Goal: Information Seeking & Learning: Check status

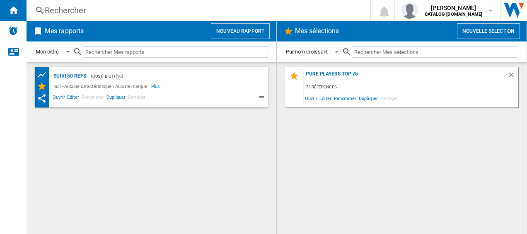
click at [72, 10] on div "Rechercher" at bounding box center [197, 11] width 304 height 12
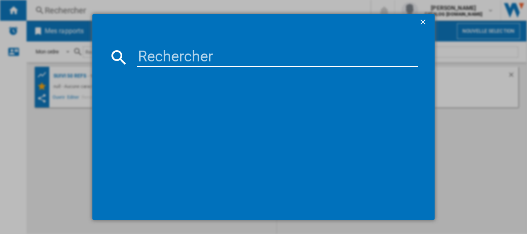
click at [149, 60] on input at bounding box center [277, 57] width 281 height 20
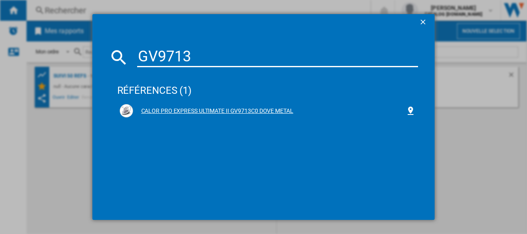
type input "GV9713"
click at [212, 109] on div "CALOR PRO EXPRESS ULTIMATE II GV9713C0 DOVE METAL" at bounding box center [269, 111] width 273 height 8
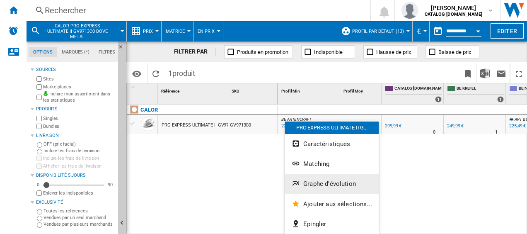
click at [313, 183] on span "Graphe d'évolution" at bounding box center [329, 183] width 53 height 7
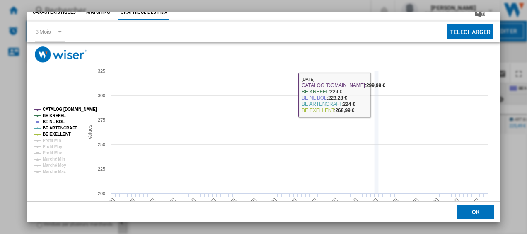
scroll to position [30, 0]
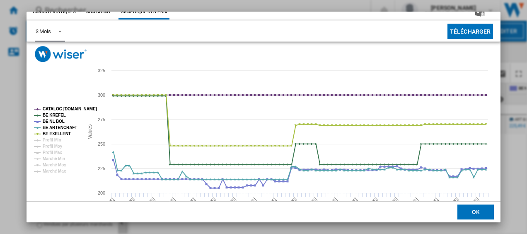
click at [61, 30] on span "Product popup" at bounding box center [58, 30] width 10 height 7
click at [58, 55] on md-option "6 Mois" at bounding box center [57, 51] width 56 height 20
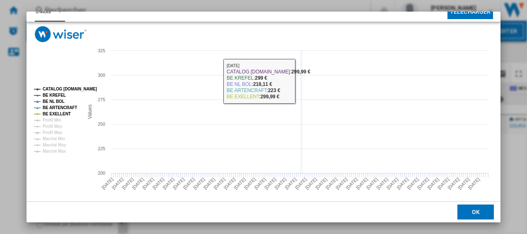
scroll to position [56, 0]
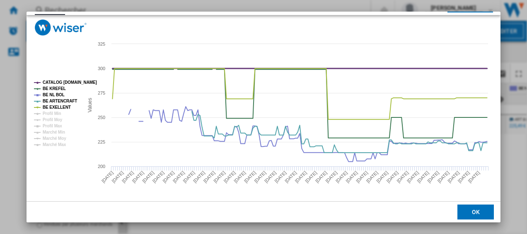
click at [67, 81] on tspan "CATALOG [DOMAIN_NAME]" at bounding box center [70, 82] width 54 height 5
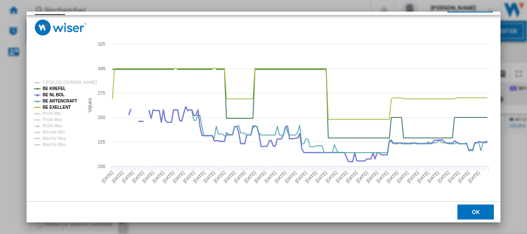
click at [53, 94] on tspan "BE NL BOL" at bounding box center [54, 94] width 22 height 5
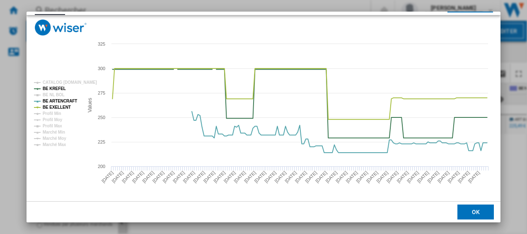
click at [53, 94] on tspan "BE NL BOL" at bounding box center [54, 94] width 22 height 5
